Goal: Check status: Check status

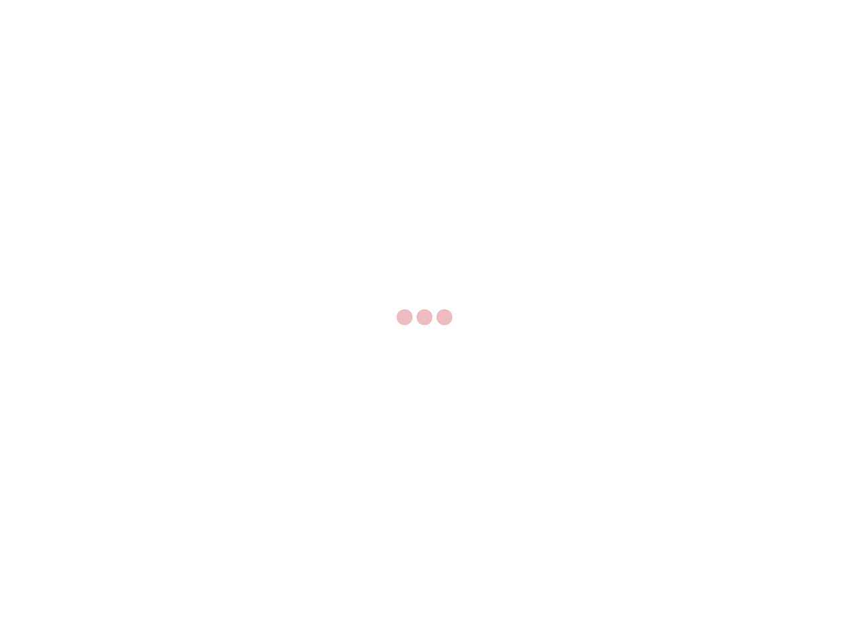
select select "US"
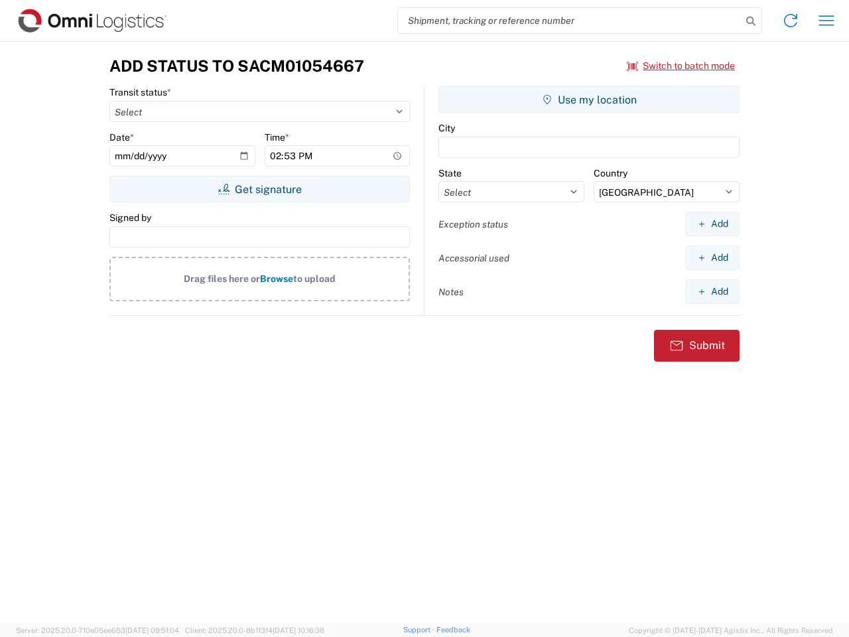
click at [570, 21] on input "search" at bounding box center [570, 20] width 344 height 25
click at [751, 21] on icon at bounding box center [751, 21] width 19 height 19
click at [791, 21] on icon at bounding box center [790, 20] width 21 height 21
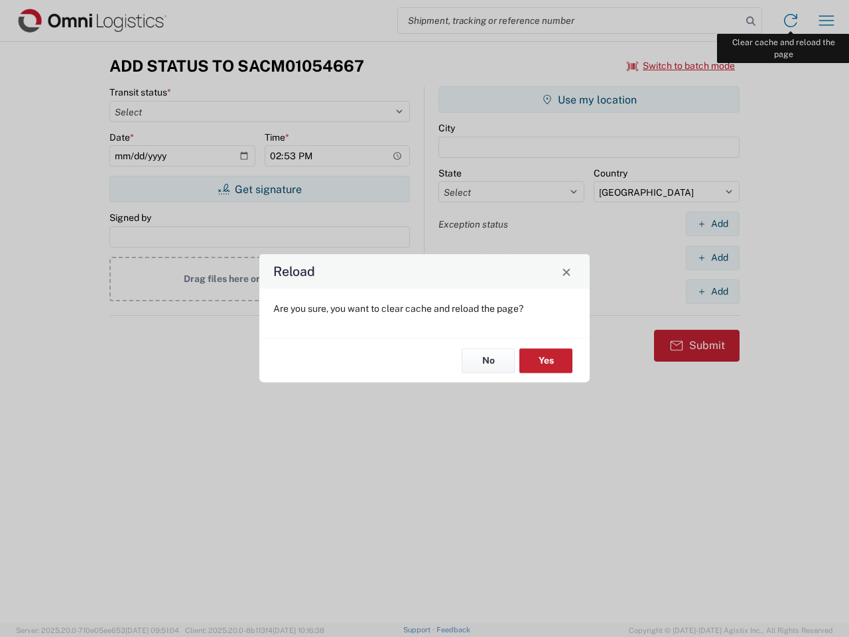
click at [827, 21] on div "Reload Are you sure, you want to clear cache and reload the page? No Yes" at bounding box center [424, 318] width 849 height 637
click at [681, 66] on div "Reload Are you sure, you want to clear cache and reload the page? No Yes" at bounding box center [424, 318] width 849 height 637
click at [259, 189] on div "Reload Are you sure, you want to clear cache and reload the page? No Yes" at bounding box center [424, 318] width 849 height 637
click at [589, 100] on div "Reload Are you sure, you want to clear cache and reload the page? No Yes" at bounding box center [424, 318] width 849 height 637
click at [713, 224] on div "Reload Are you sure, you want to clear cache and reload the page? No Yes" at bounding box center [424, 318] width 849 height 637
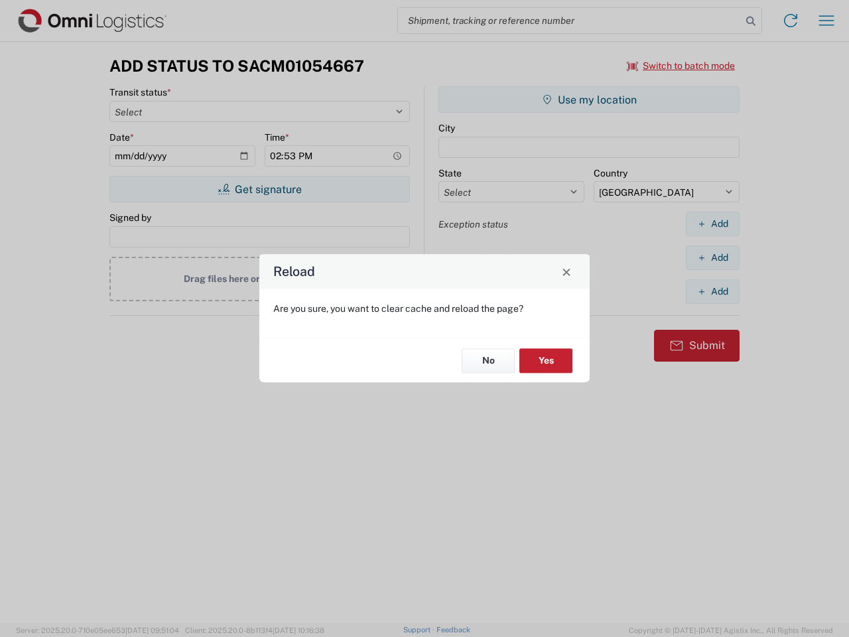
click at [713, 257] on div "Reload Are you sure, you want to clear cache and reload the page? No Yes" at bounding box center [424, 318] width 849 height 637
click at [713, 291] on div "Reload Are you sure, you want to clear cache and reload the page? No Yes" at bounding box center [424, 318] width 849 height 637
